Goal: Information Seeking & Learning: Learn about a topic

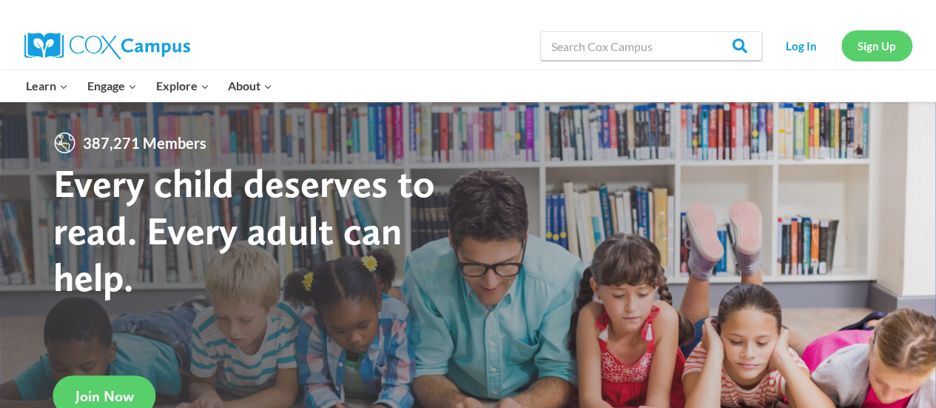
click at [856, 46] on link "Sign Up" at bounding box center [877, 45] width 71 height 30
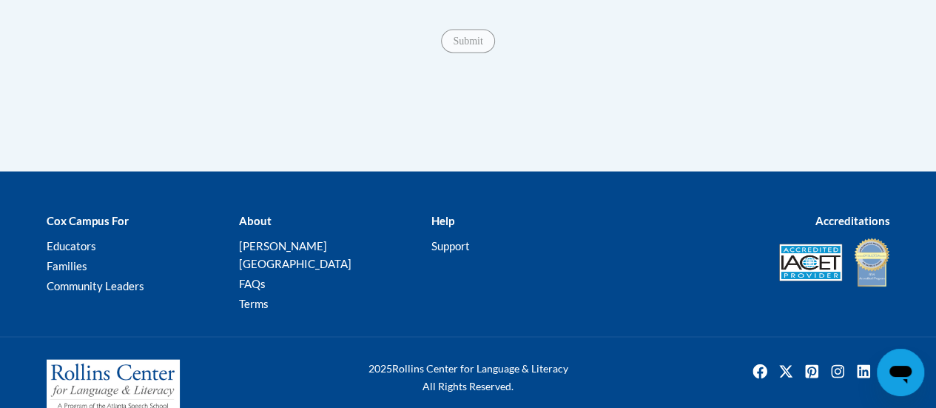
scroll to position [1387, 0]
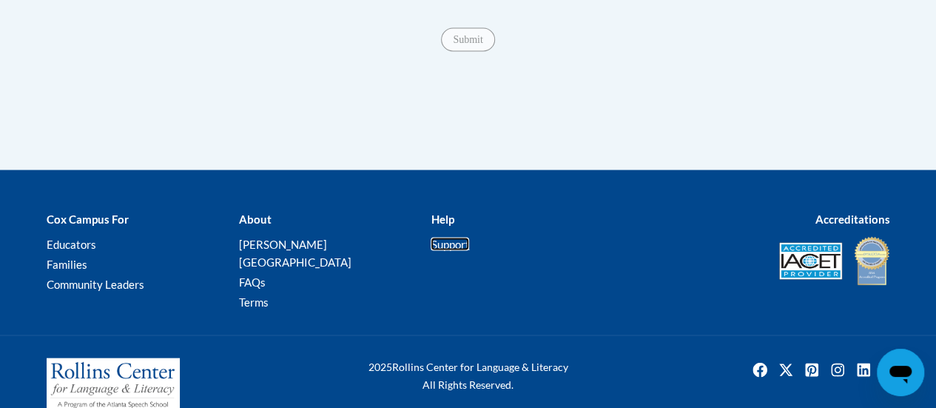
click at [451, 250] on link "Support" at bounding box center [450, 243] width 38 height 13
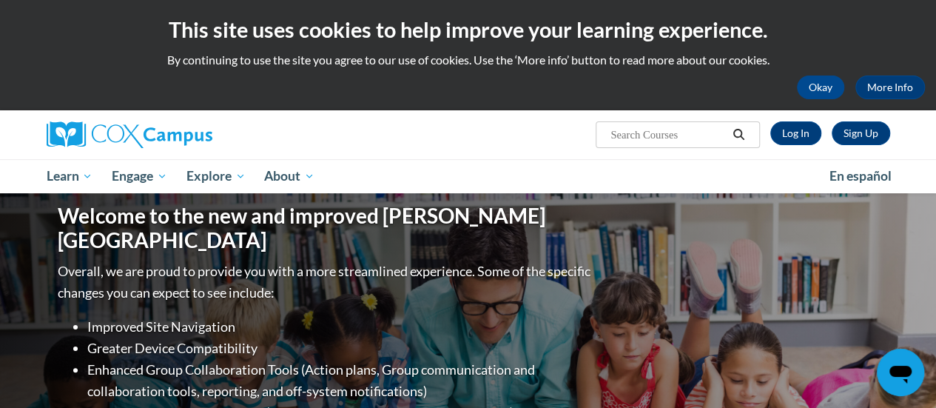
click at [767, 144] on div "Sign Up Log In" at bounding box center [825, 133] width 130 height 24
click at [799, 135] on link "Log In" at bounding box center [795, 133] width 51 height 24
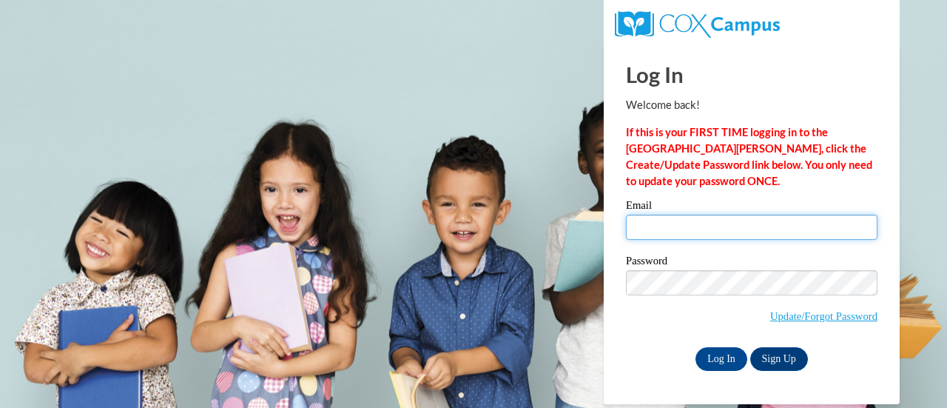
click at [678, 239] on input "Email" at bounding box center [752, 227] width 252 height 25
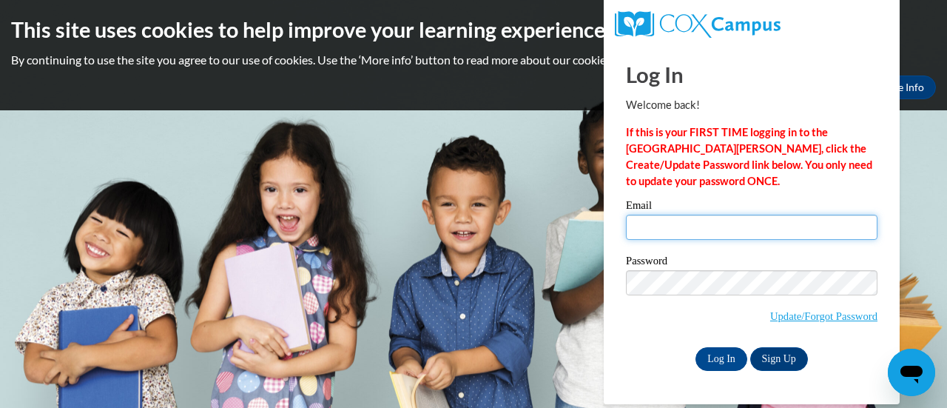
type input "dwatts@kippatl.org"
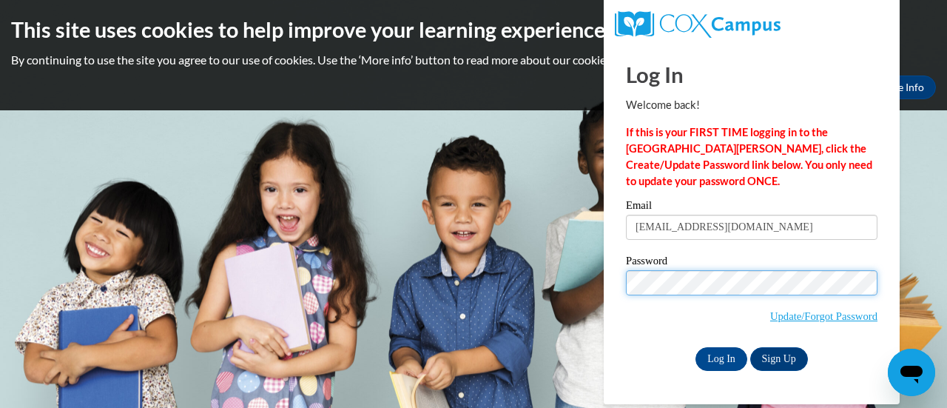
click at [696, 347] on input "Log In" at bounding box center [722, 359] width 52 height 24
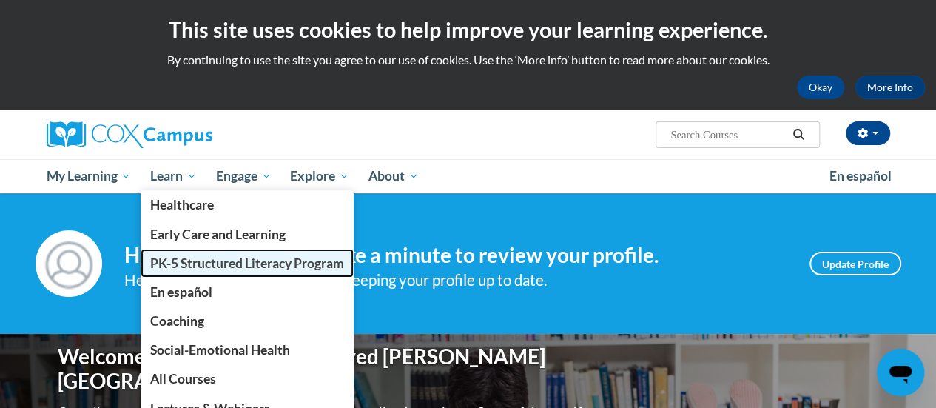
click at [247, 272] on link "PK-5 Structured Literacy Program" at bounding box center [247, 263] width 213 height 29
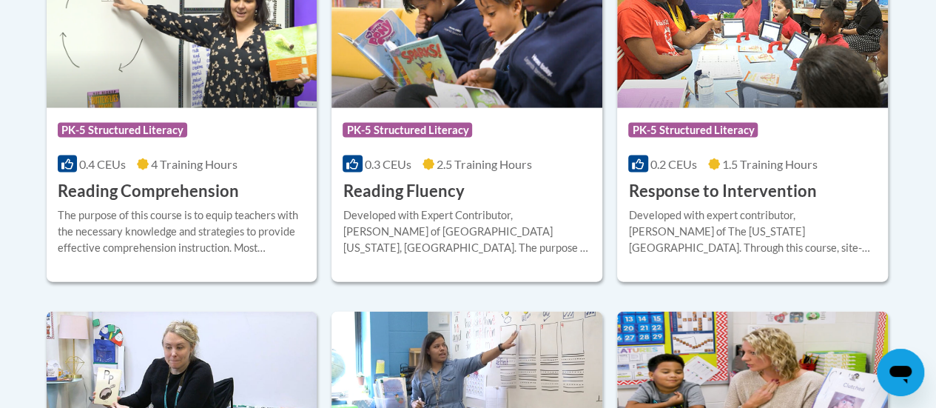
scroll to position [1502, 0]
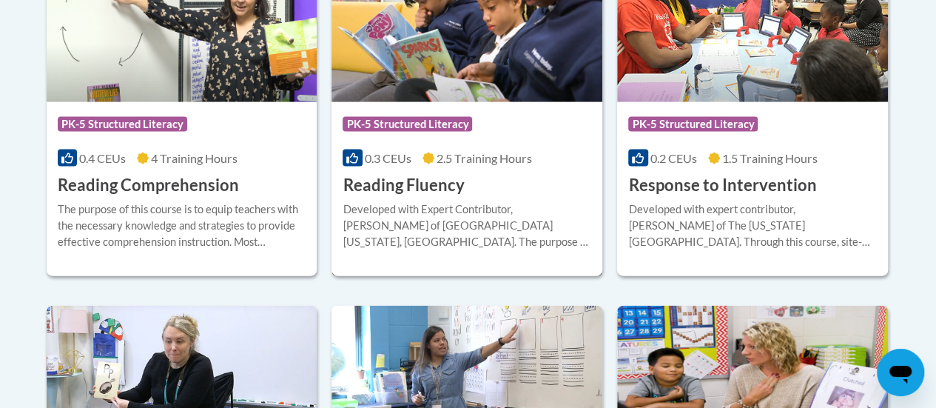
click at [402, 226] on div "Developed with Expert Contributor, [PERSON_NAME] of [GEOGRAPHIC_DATA][US_STATE]…" at bounding box center [467, 225] width 249 height 49
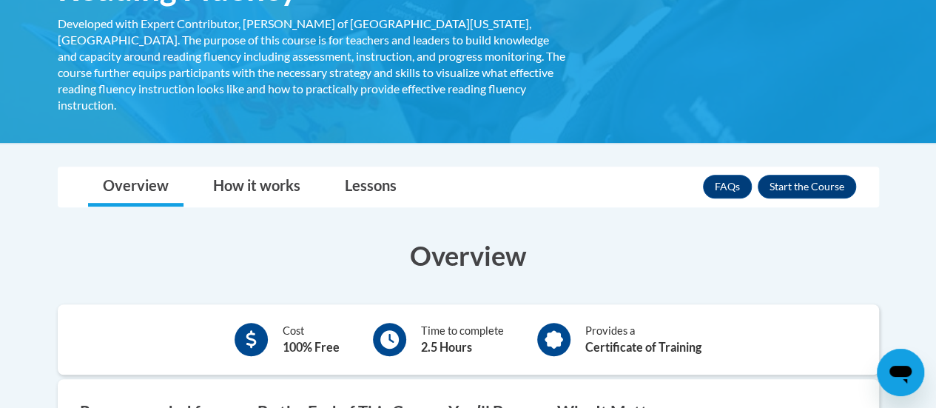
scroll to position [289, 0]
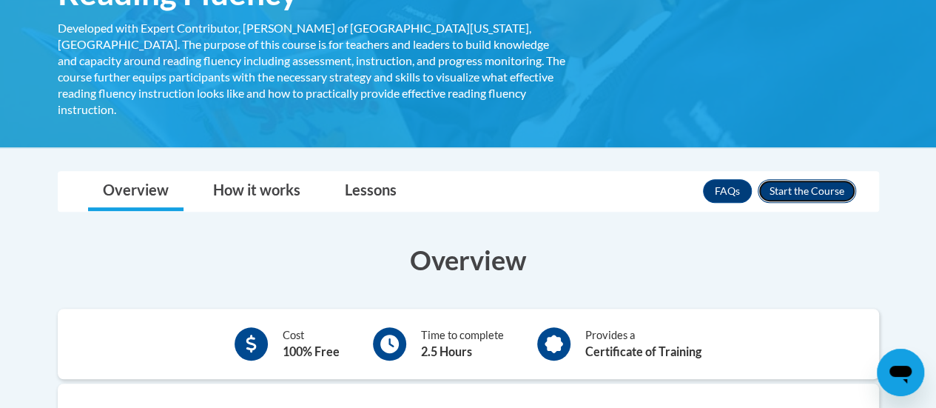
click at [810, 179] on button "Enroll" at bounding box center [807, 191] width 98 height 24
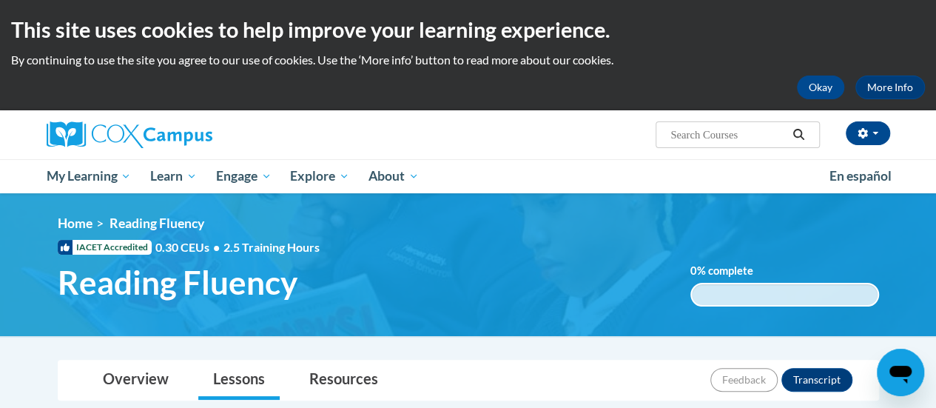
click at [634, 266] on h1 "Reading Fluency" at bounding box center [363, 282] width 633 height 39
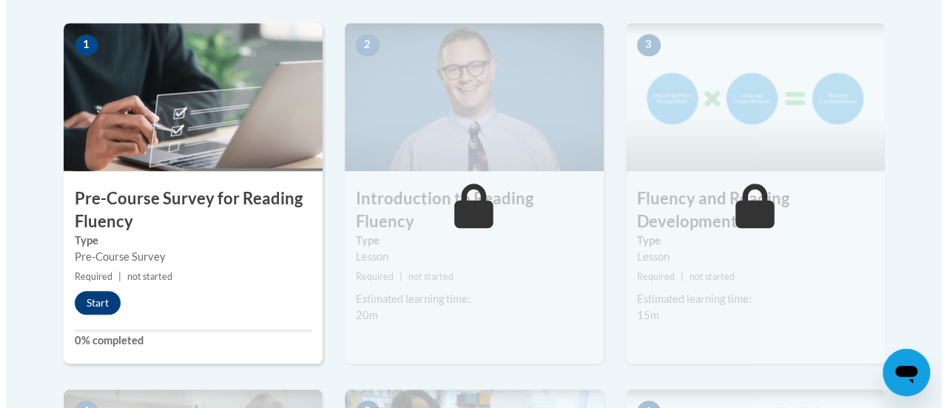
scroll to position [478, 0]
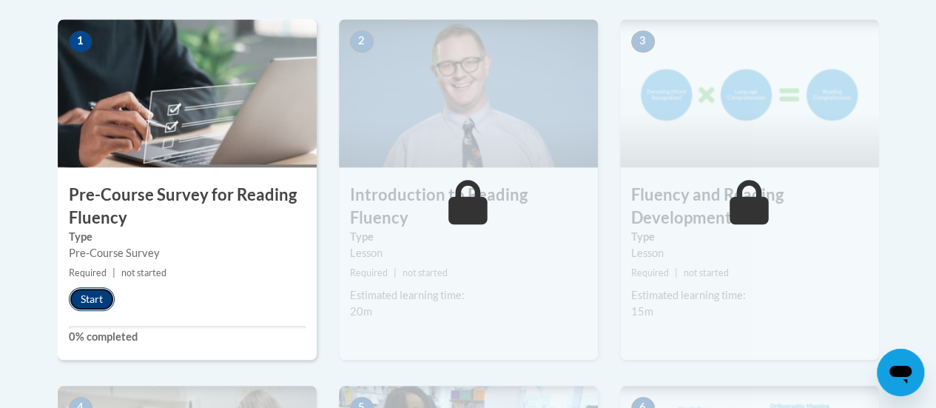
click at [92, 298] on button "Start" at bounding box center [92, 299] width 46 height 24
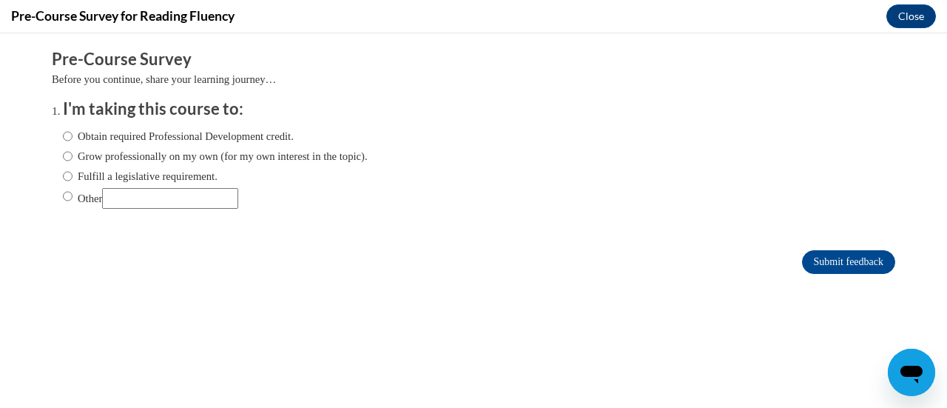
scroll to position [0, 0]
click at [79, 196] on label "Other" at bounding box center [150, 198] width 175 height 21
click at [73, 196] on input "Other" at bounding box center [68, 196] width 10 height 16
radio input "true"
click at [847, 266] on input "Submit feedback" at bounding box center [848, 262] width 93 height 24
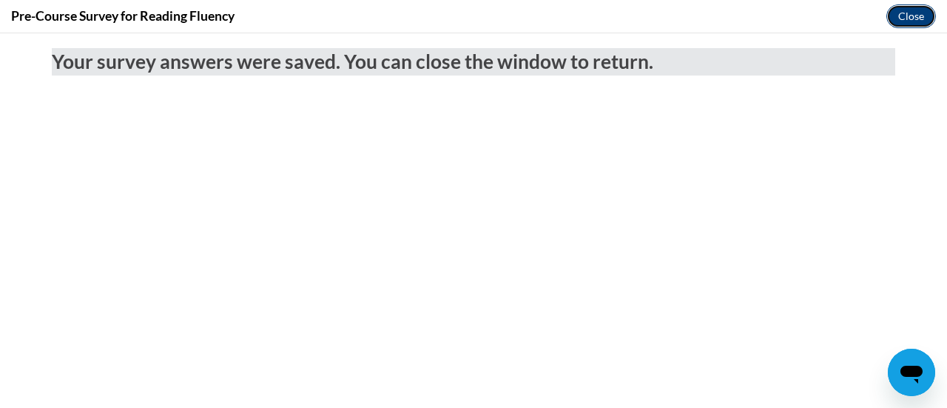
click at [913, 21] on button "Close" at bounding box center [912, 16] width 50 height 24
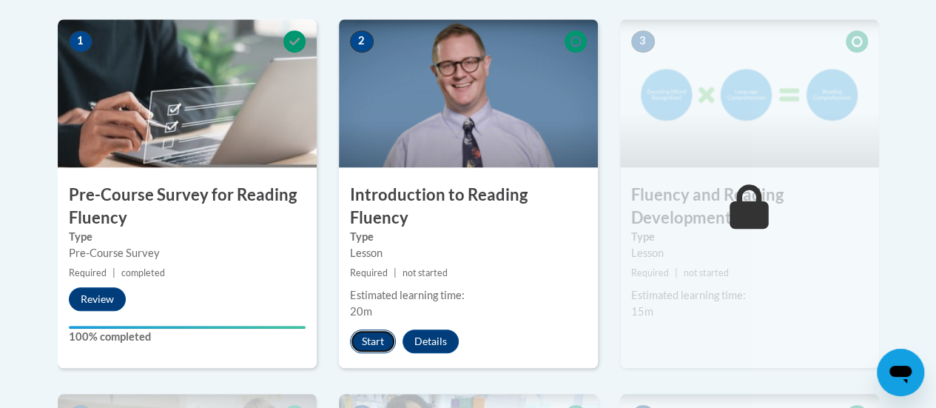
click at [373, 329] on button "Start" at bounding box center [373, 341] width 46 height 24
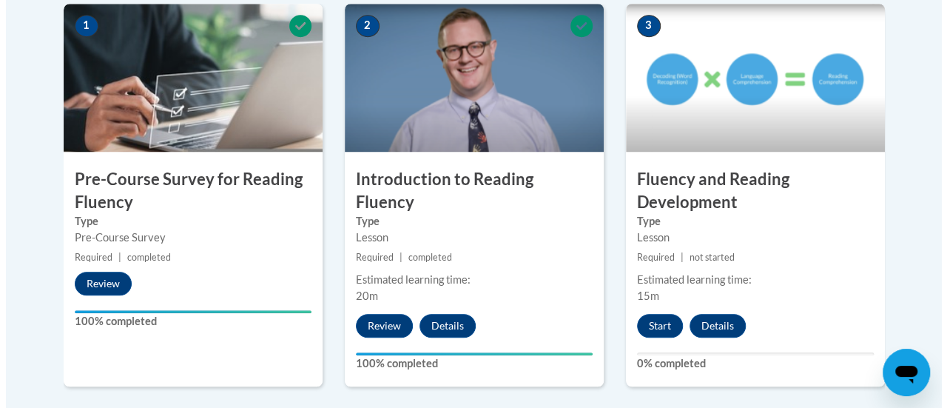
scroll to position [483, 0]
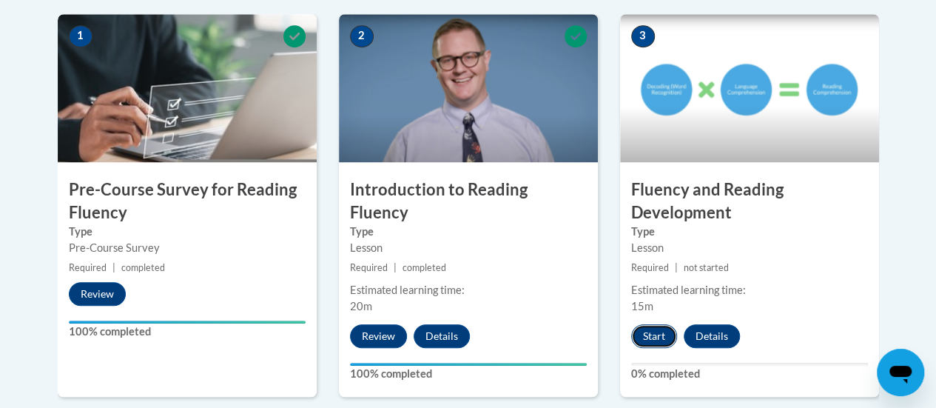
click at [639, 332] on button "Start" at bounding box center [654, 336] width 46 height 24
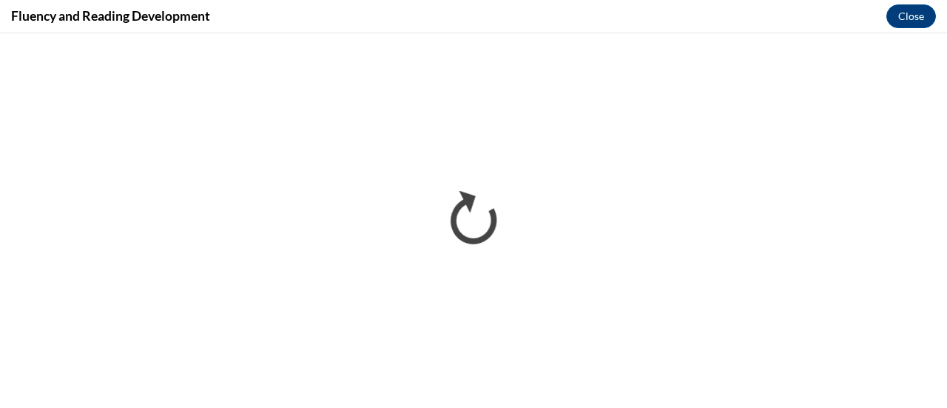
scroll to position [0, 0]
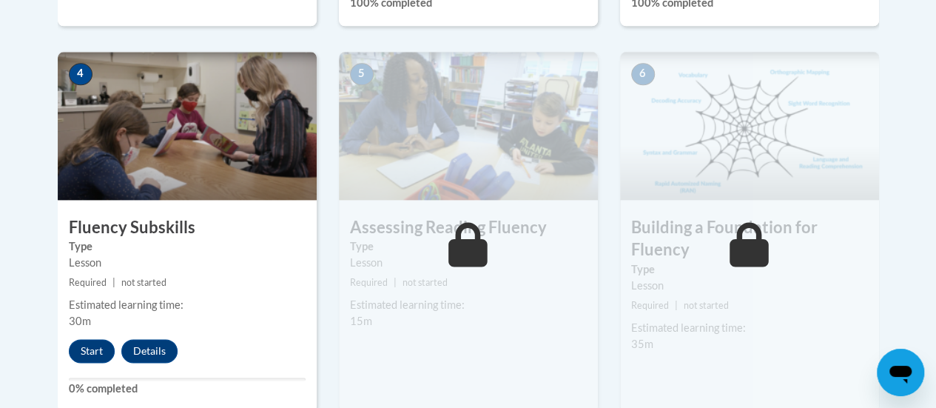
scroll to position [855, 0]
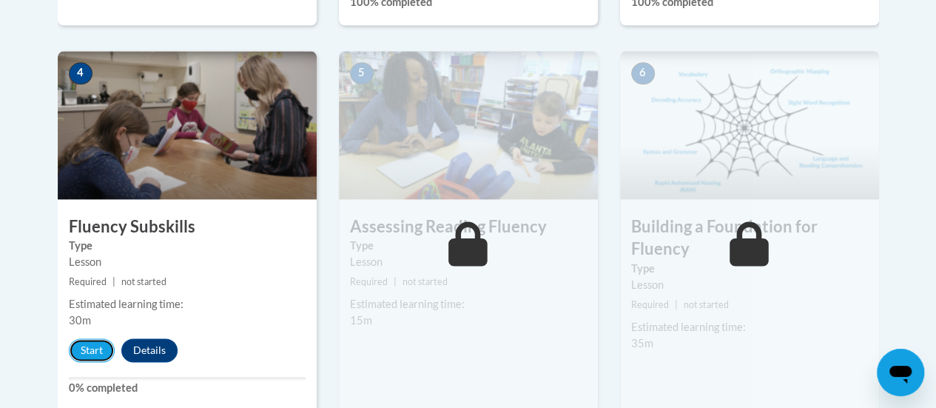
drag, startPoint x: 84, startPoint y: 350, endPoint x: 135, endPoint y: 281, distance: 85.7
click at [135, 281] on div "4 Fluency Subskills Type Lesson Required | not started Estimated learning time:…" at bounding box center [187, 231] width 259 height 360
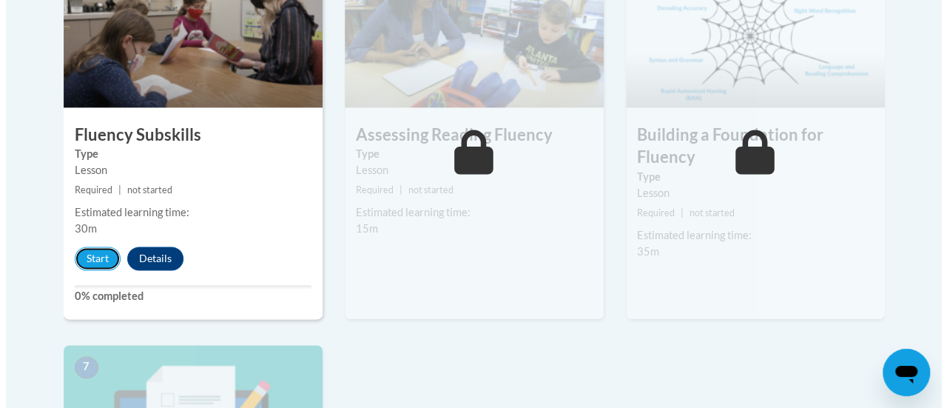
scroll to position [927, 0]
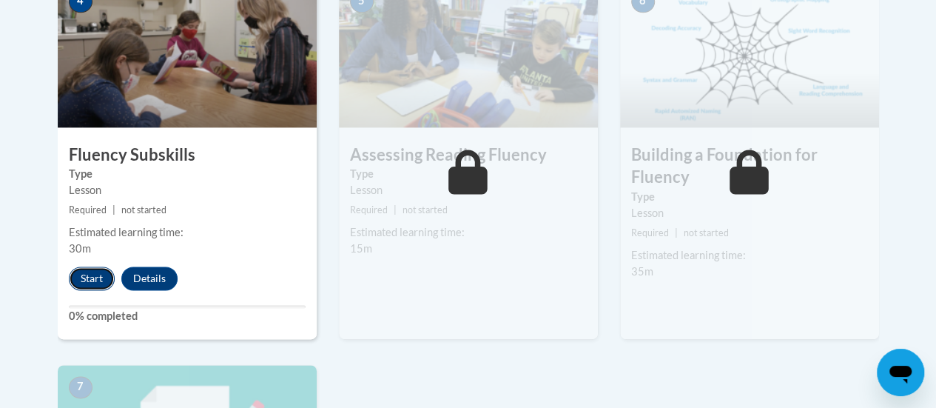
click at [84, 267] on button "Start" at bounding box center [92, 278] width 46 height 24
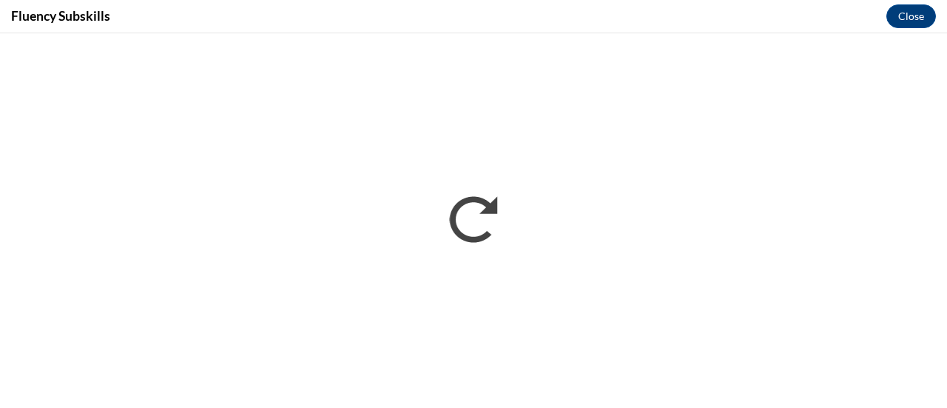
scroll to position [0, 0]
